Goal: Task Accomplishment & Management: Use online tool/utility

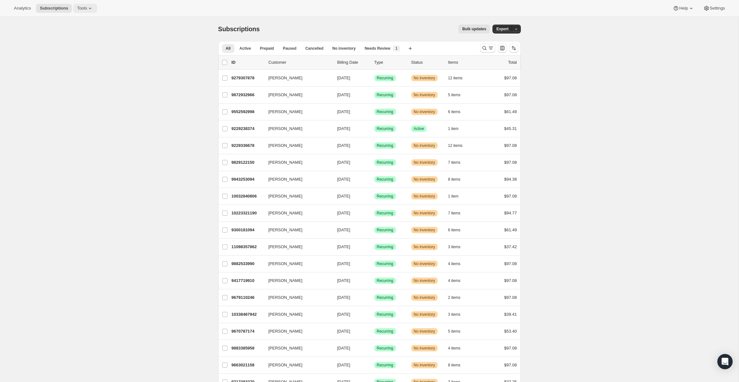
click at [77, 8] on span "Tools" at bounding box center [82, 8] width 10 height 5
click at [58, 42] on span "Bundles" at bounding box center [60, 43] width 15 height 5
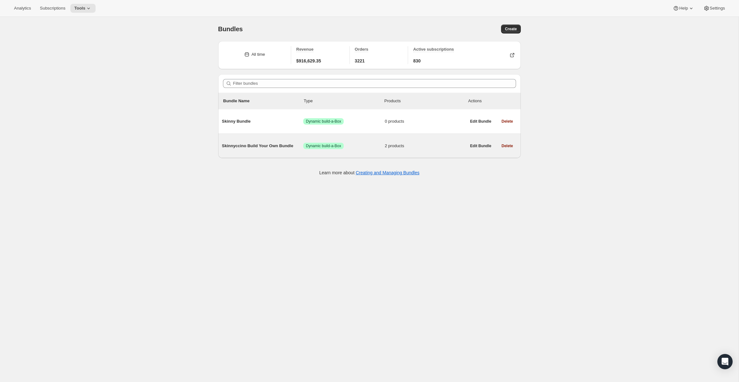
click at [264, 146] on span "Skinnyccino Build Your Own Bundle" at bounding box center [263, 146] width 82 height 6
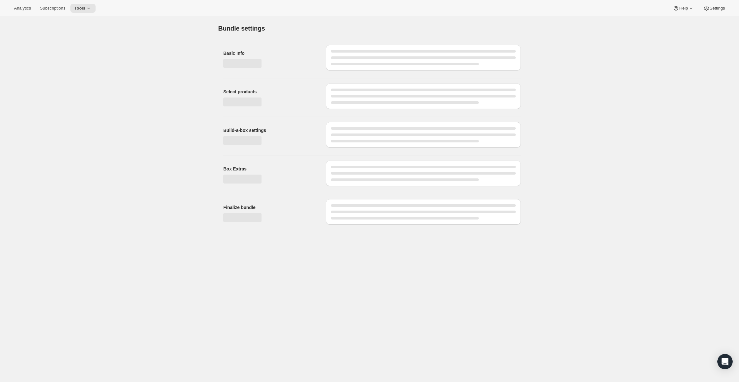
type input "Skinnyccino Build Your Own Bundle"
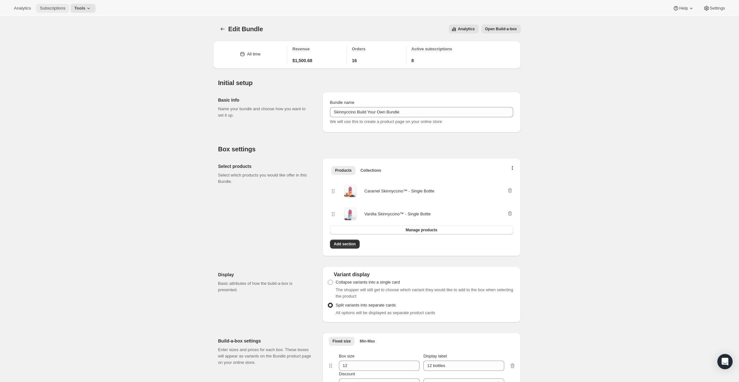
click at [49, 8] on span "Subscriptions" at bounding box center [52, 8] width 25 height 5
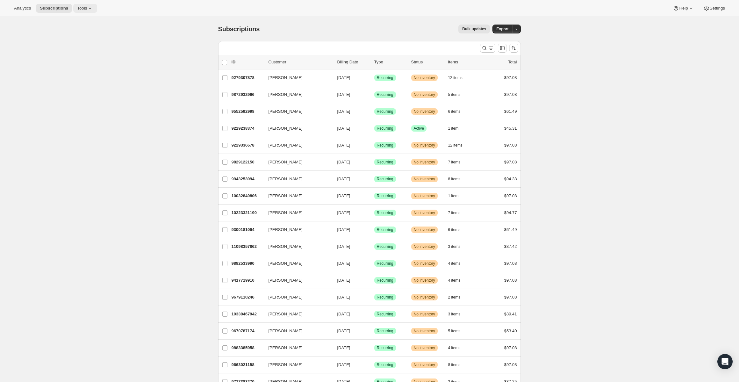
click at [77, 7] on span "Tools" at bounding box center [82, 8] width 10 height 5
click at [716, 7] on span "Settings" at bounding box center [717, 8] width 15 height 5
click at [715, 9] on span "Settings" at bounding box center [717, 8] width 15 height 5
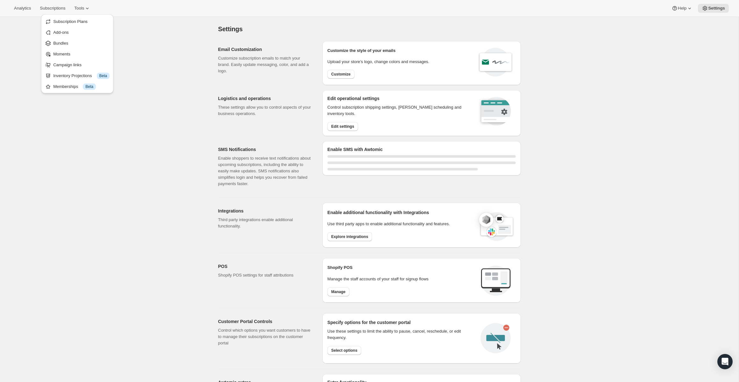
select select "22:00"
select select "09:00"
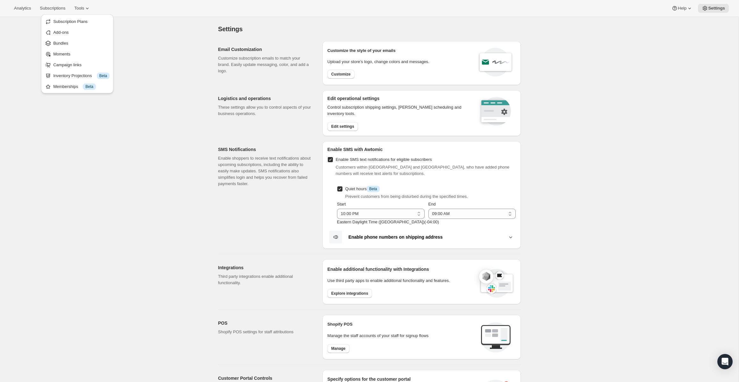
click at [617, 104] on div "Settings. This page is ready Settings Email Customization Customize subscriptio…" at bounding box center [369, 298] width 739 height 562
click at [74, 11] on span "Tools" at bounding box center [79, 8] width 10 height 5
click at [59, 42] on span "Bundles" at bounding box center [60, 43] width 15 height 5
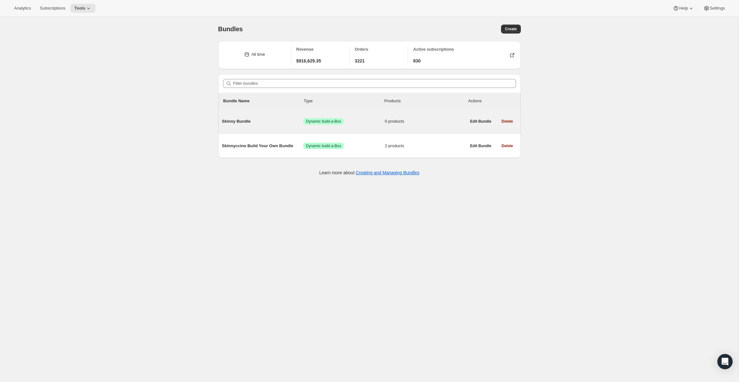
click at [234, 121] on span "Skinny Bundle" at bounding box center [263, 121] width 82 height 6
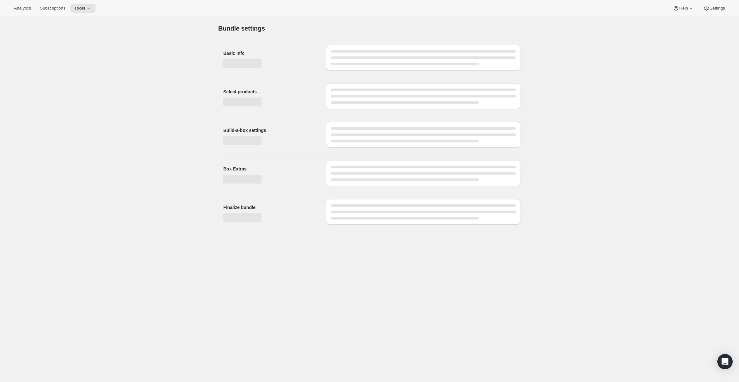
type input "Skinny Bundle"
checkbox input "true"
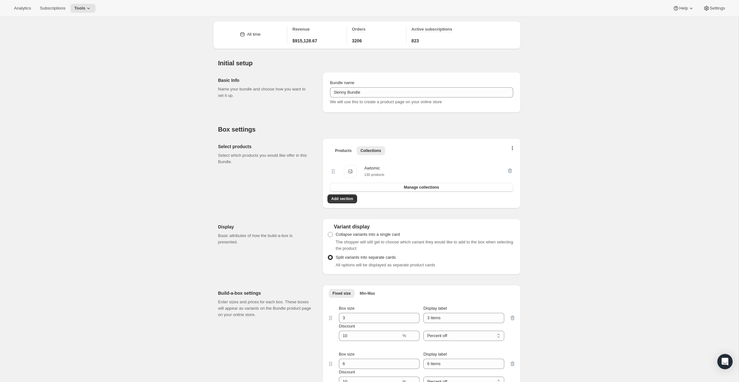
scroll to position [21, 0]
click at [347, 149] on span "Products" at bounding box center [343, 149] width 17 height 5
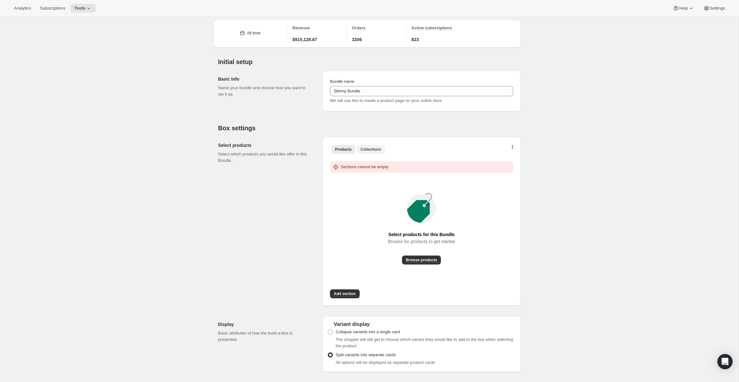
click at [372, 149] on span "Collections" at bounding box center [371, 149] width 21 height 5
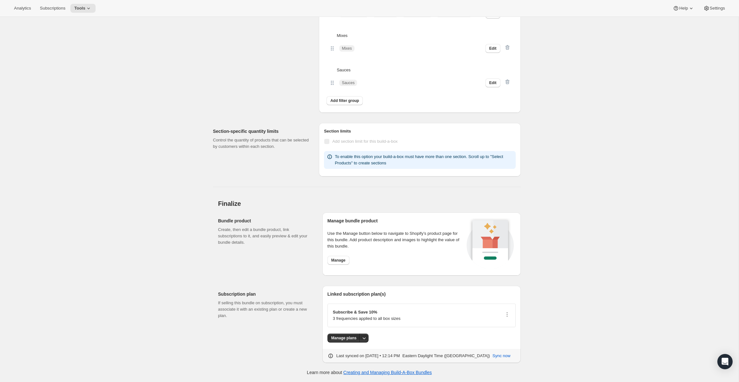
scroll to position [617, 0]
click at [343, 262] on span "Manage" at bounding box center [338, 260] width 14 height 5
